Goal: Go to known website: Access a specific website the user already knows

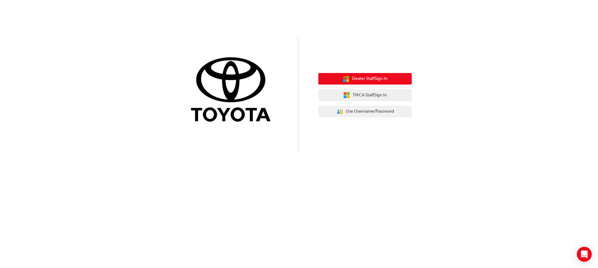
click at [365, 74] on button "Dealer Staff Sign In" at bounding box center [366, 79] width 94 height 12
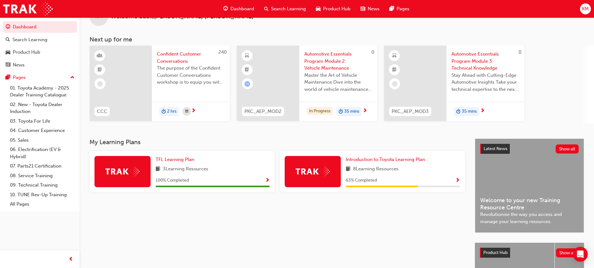
scroll to position [31, 0]
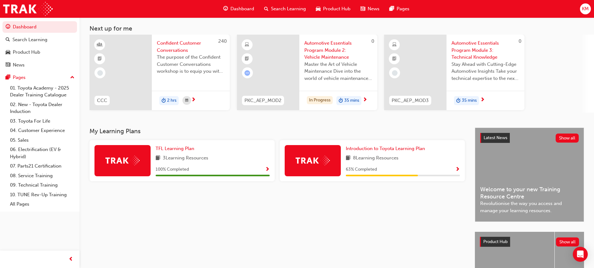
click at [457, 167] on span "Show Progress" at bounding box center [457, 170] width 5 height 6
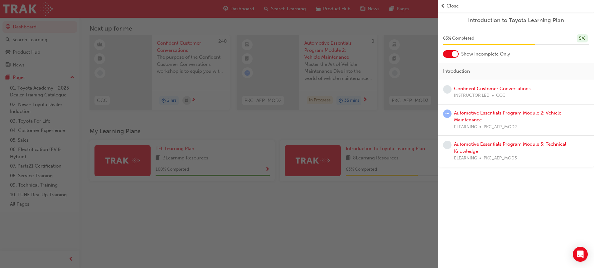
click at [377, 182] on div "button" at bounding box center [219, 134] width 438 height 268
